Goal: Information Seeking & Learning: Learn about a topic

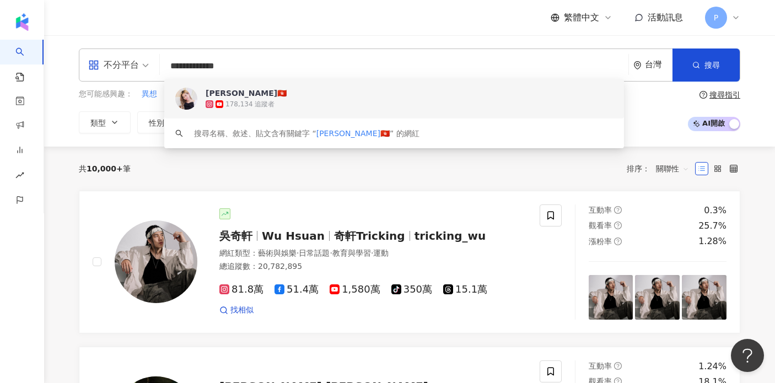
click at [232, 91] on div "[PERSON_NAME]🇭🇰" at bounding box center [246, 93] width 81 height 11
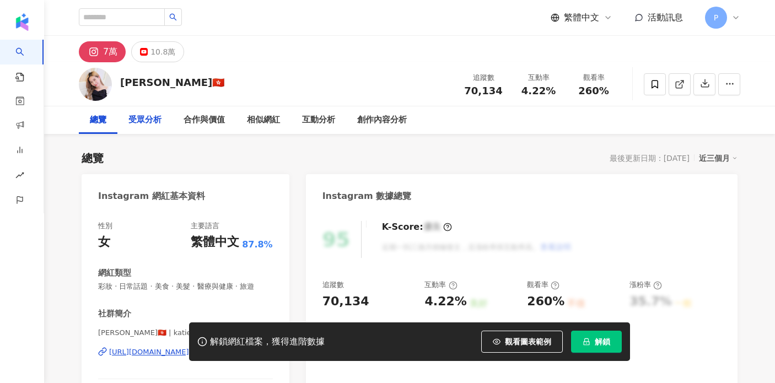
click at [146, 121] on div "受眾分析" at bounding box center [144, 120] width 33 height 13
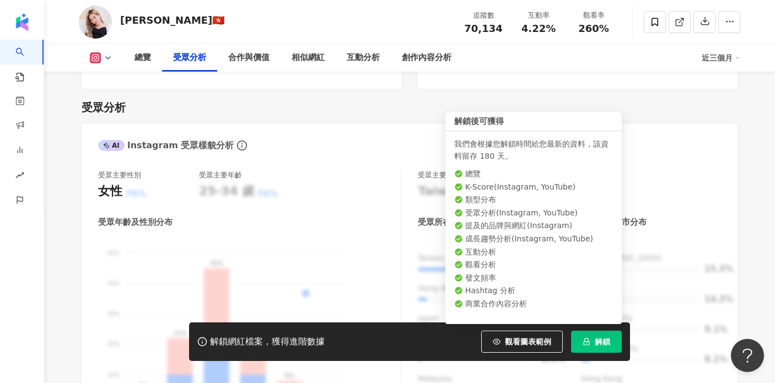
click at [600, 347] on button "解鎖" at bounding box center [596, 342] width 51 height 22
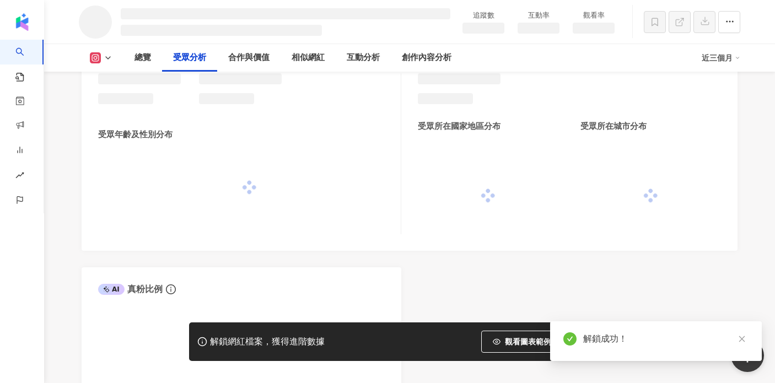
scroll to position [908, 0]
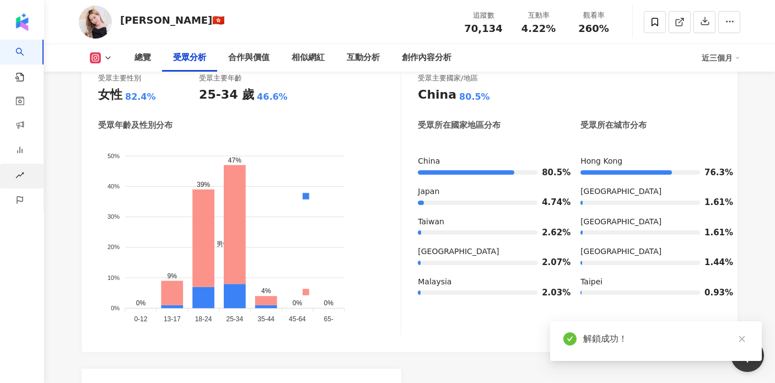
scroll to position [931, 0]
